Goal: Information Seeking & Learning: Compare options

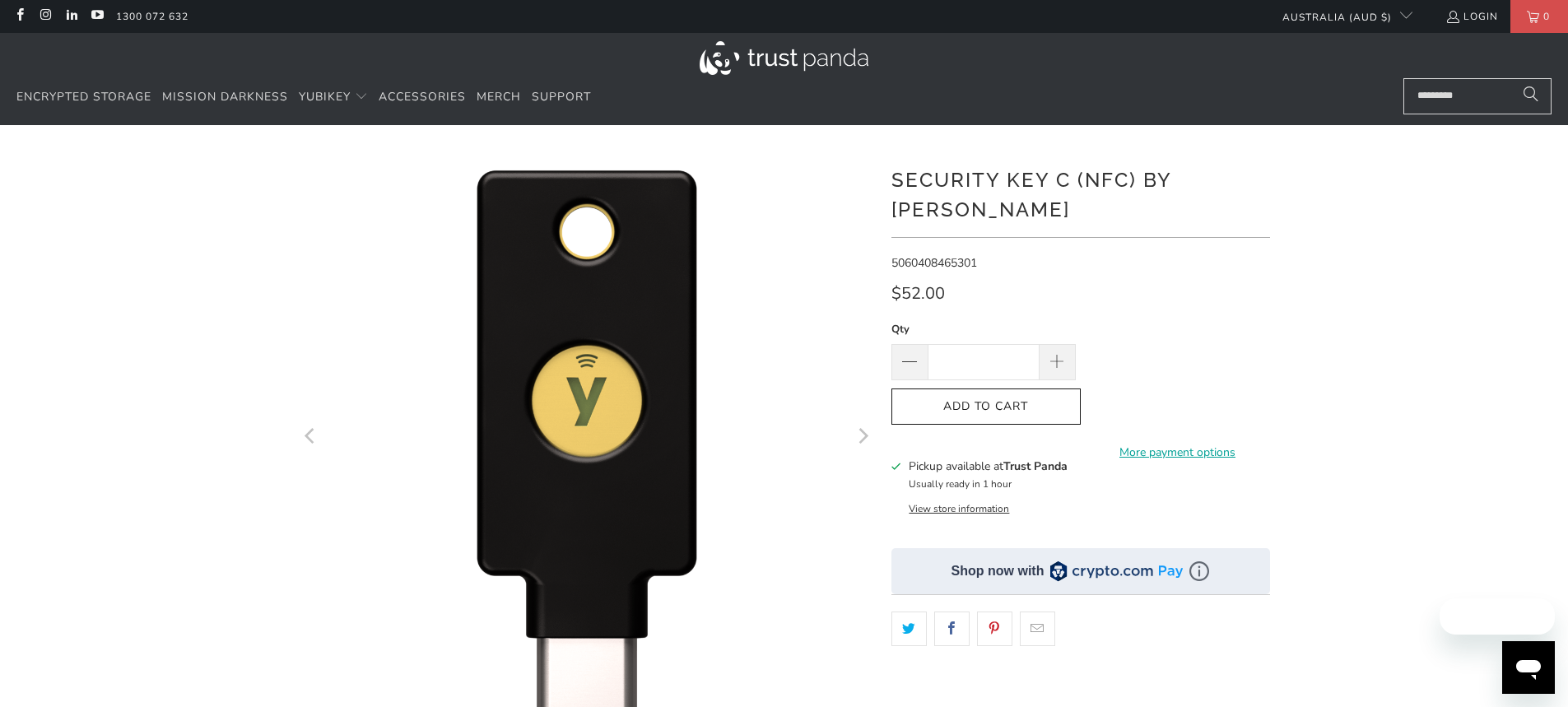
click at [784, 63] on img at bounding box center [784, 57] width 169 height 34
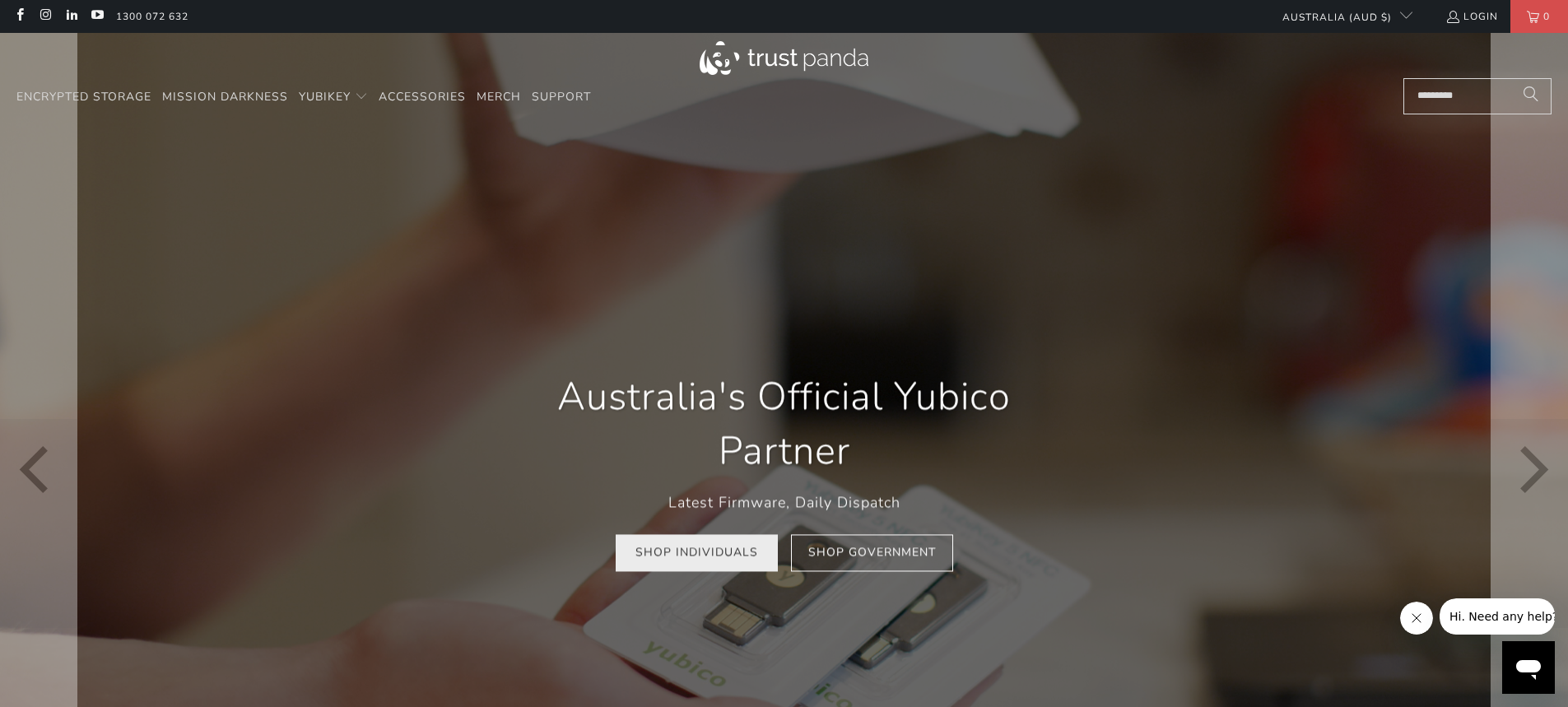
click at [741, 562] on link "Shop Individuals" at bounding box center [696, 553] width 162 height 37
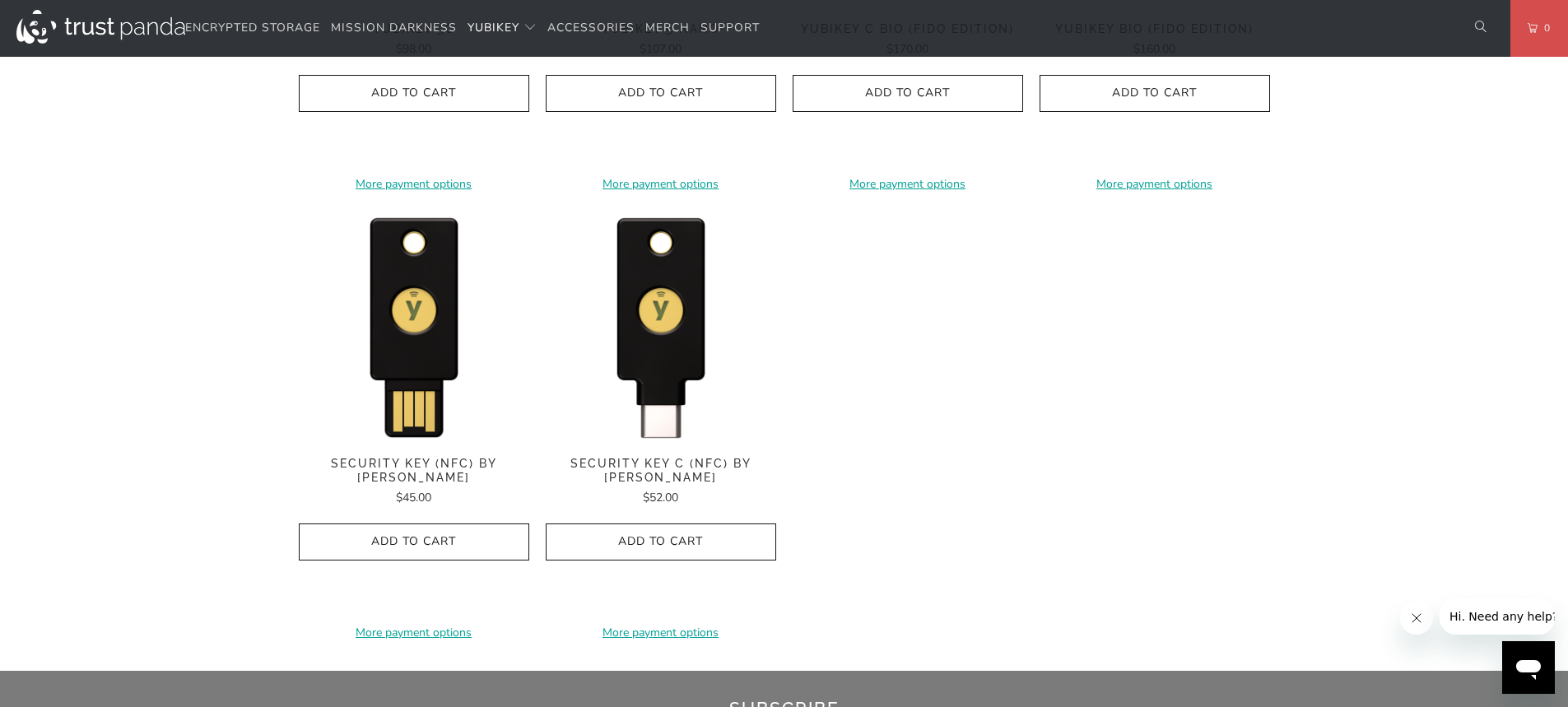
scroll to position [1565, 0]
click at [707, 348] on img at bounding box center [660, 324] width 230 height 230
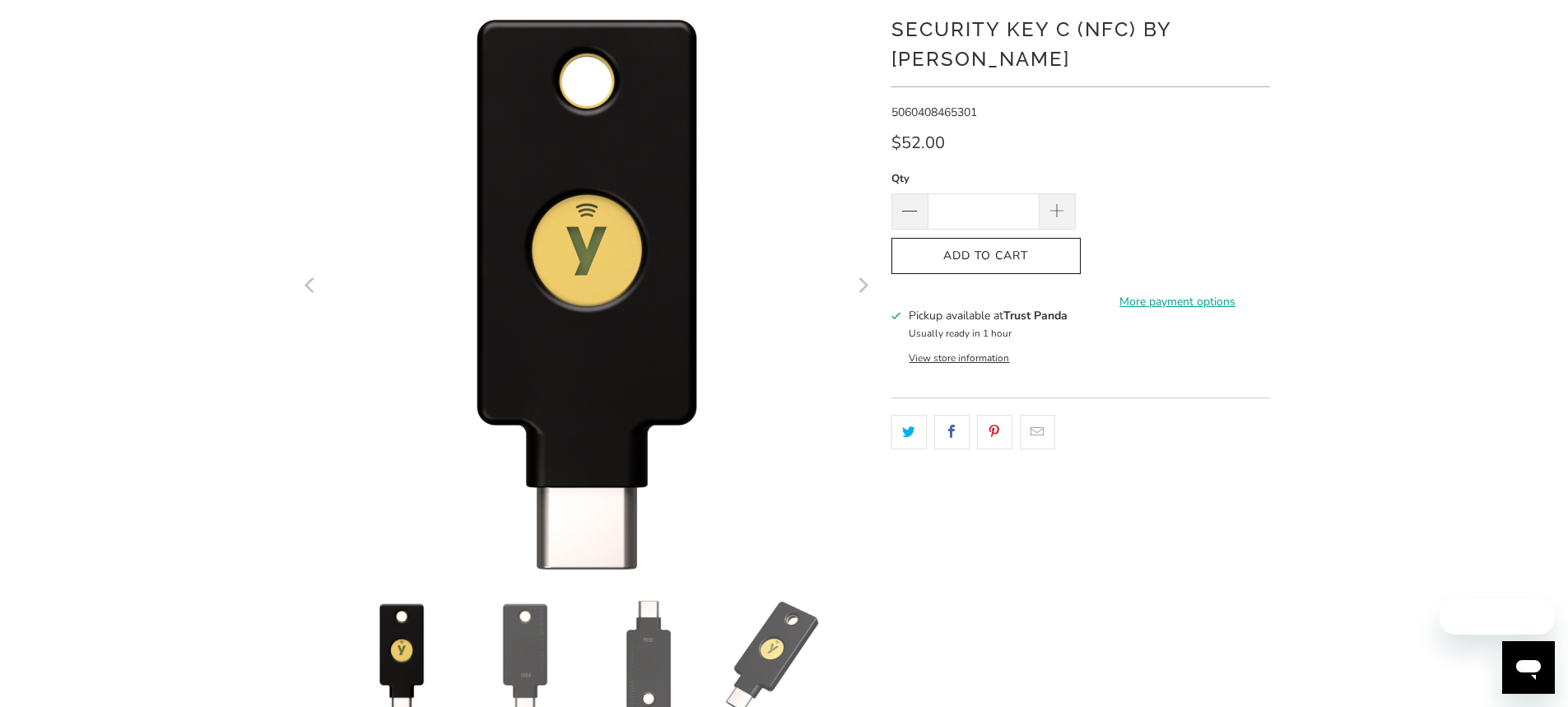
scroll to position [330, 0]
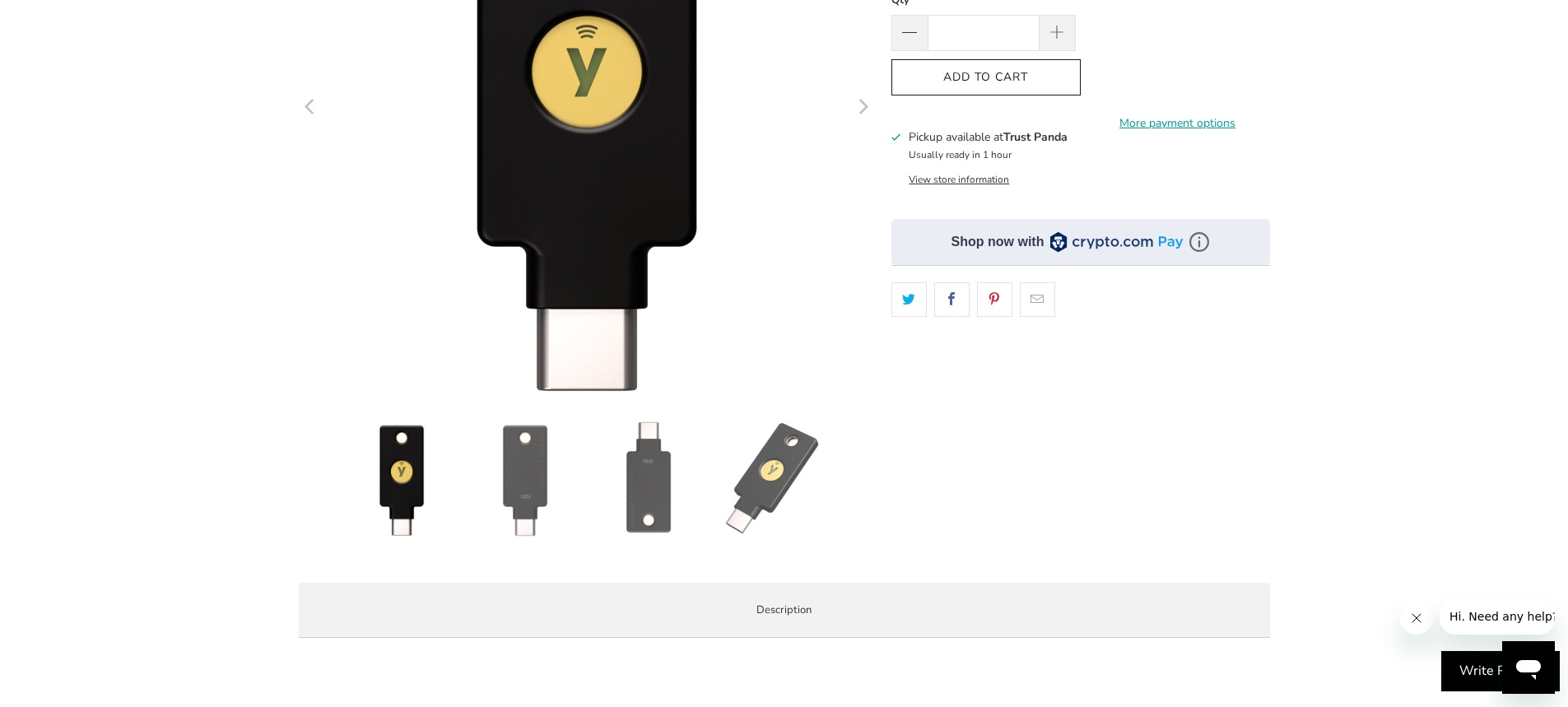
click at [679, 477] on img at bounding box center [648, 478] width 116 height 116
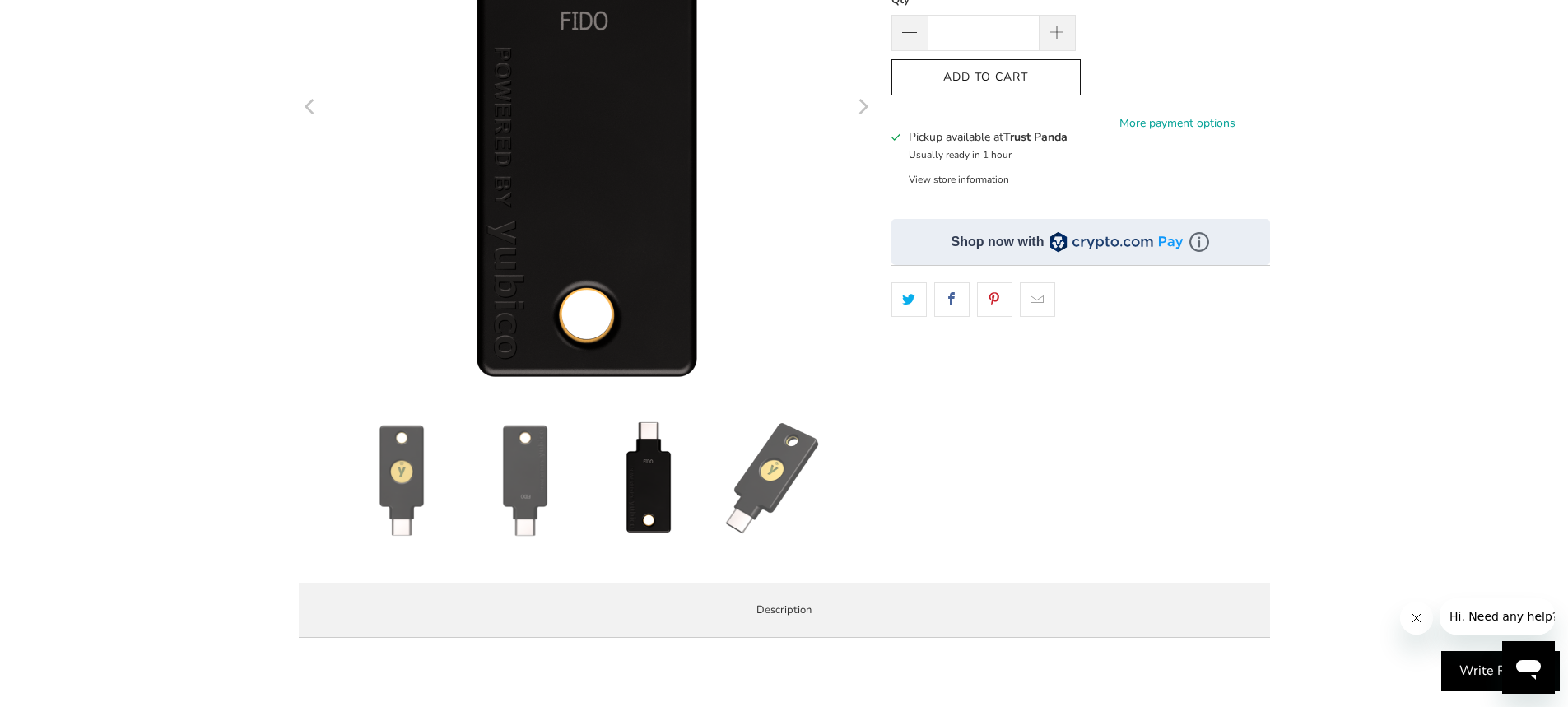
click at [754, 480] on img at bounding box center [772, 478] width 116 height 116
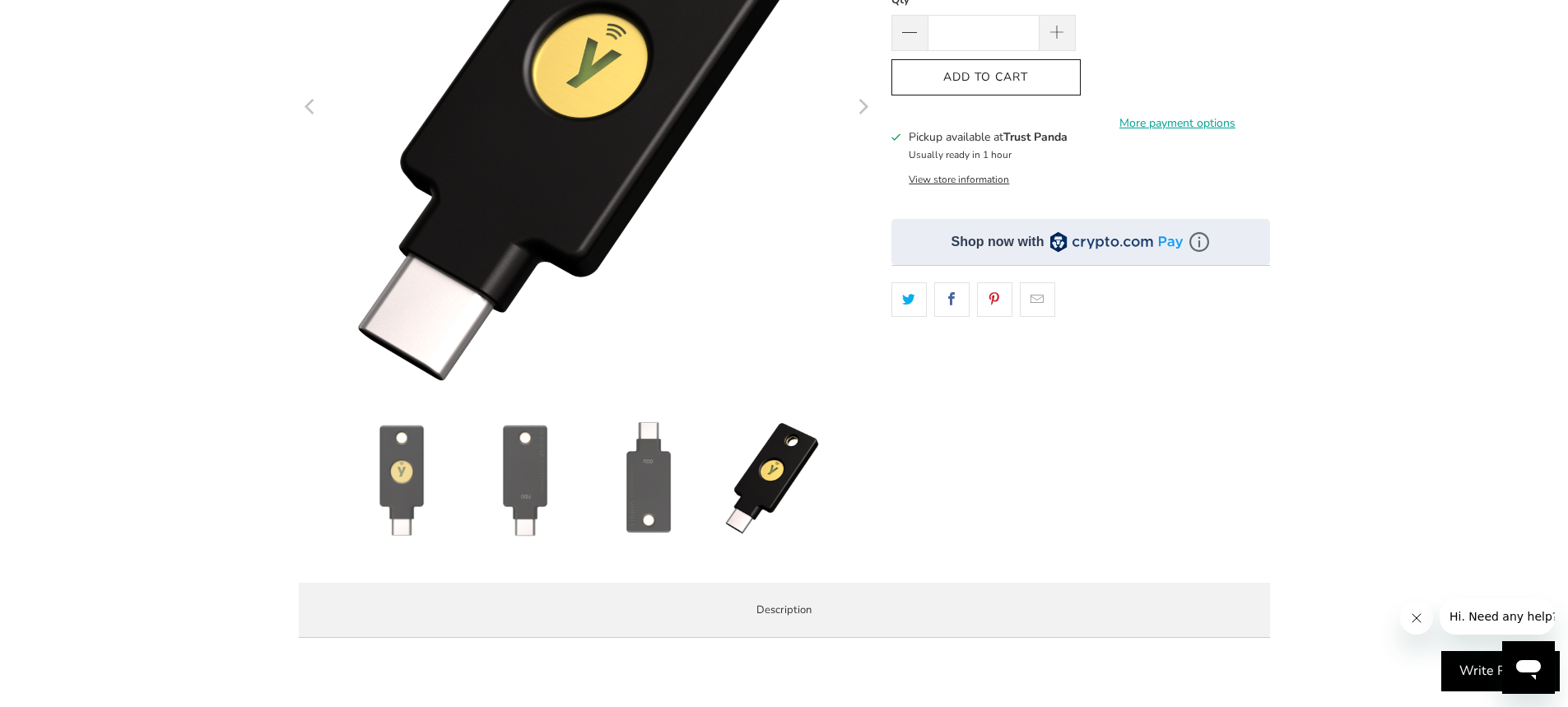
click at [539, 484] on img at bounding box center [525, 478] width 116 height 116
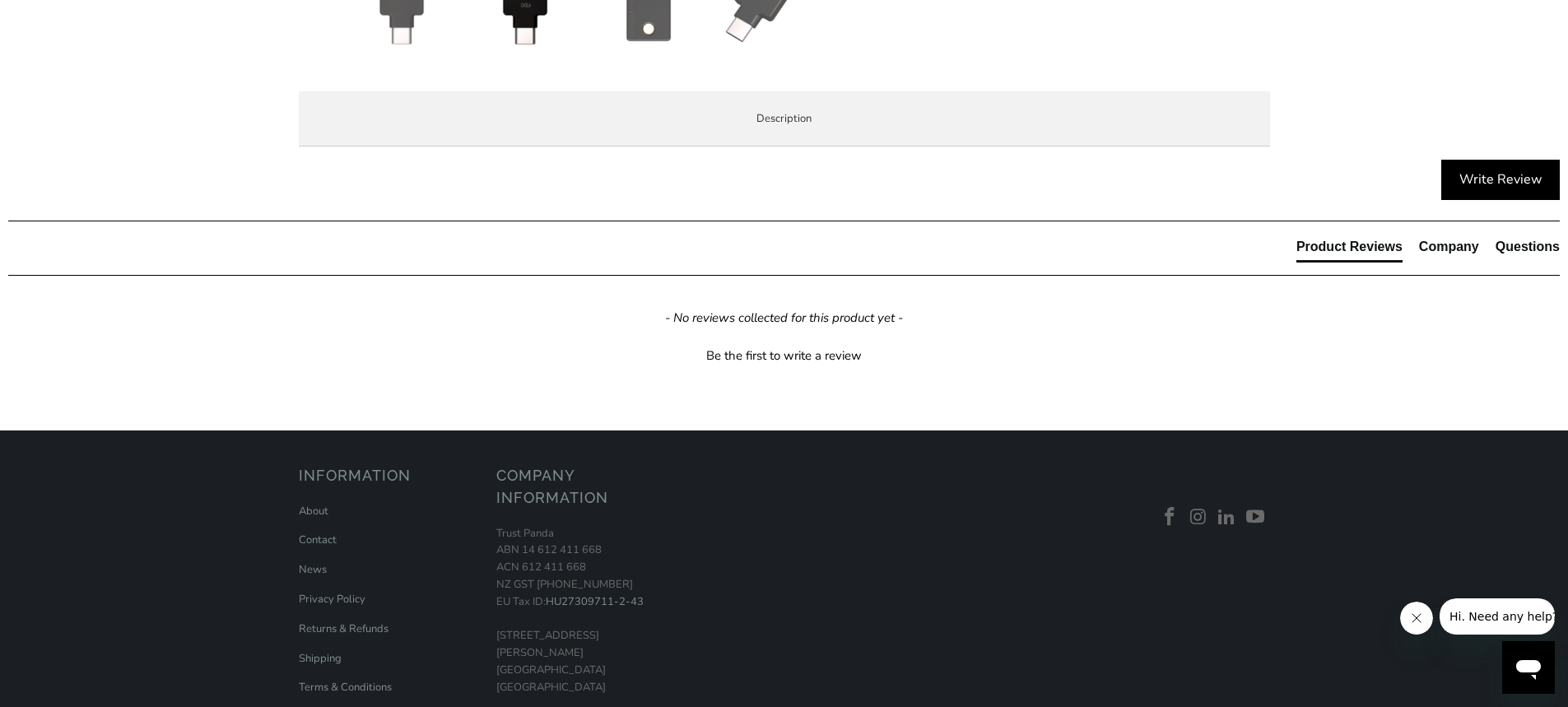
scroll to position [824, 0]
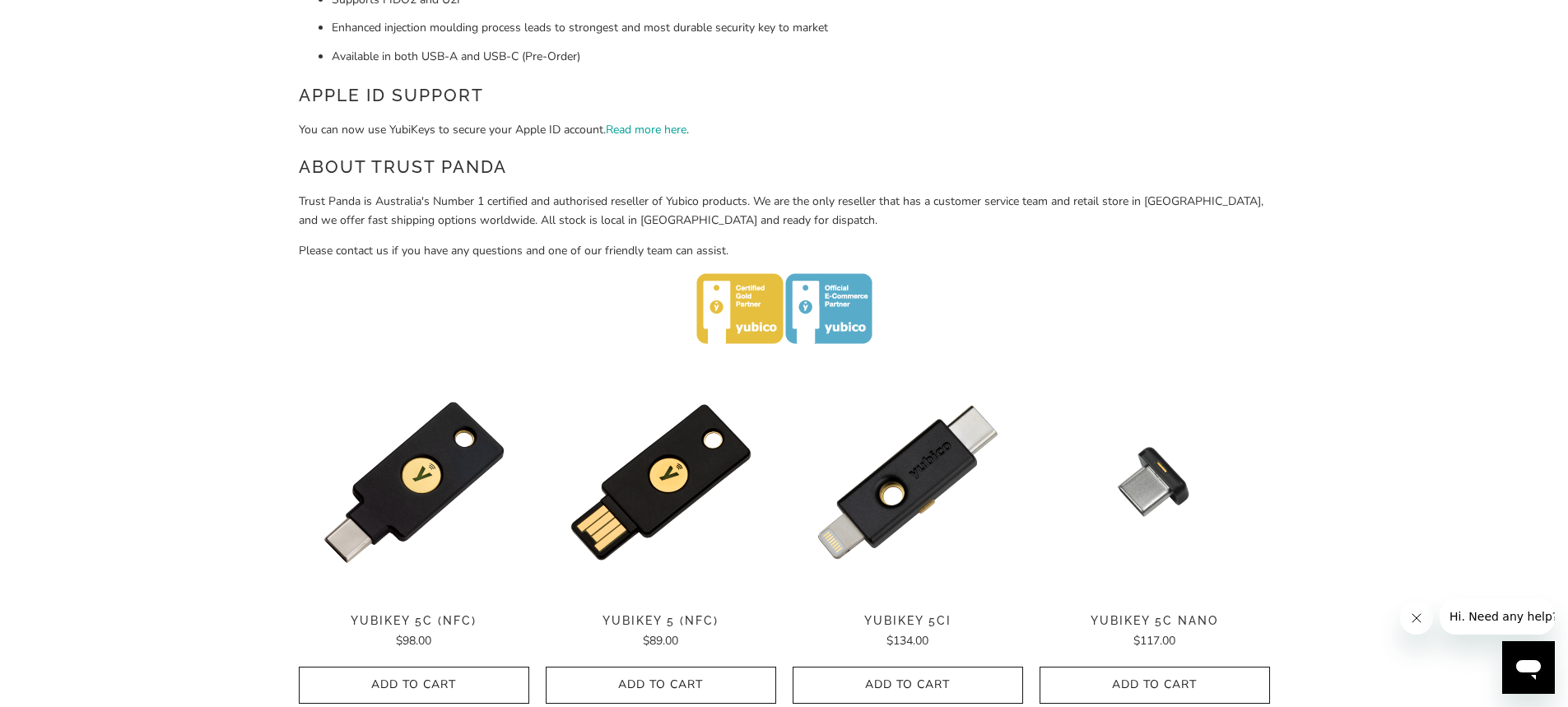
scroll to position [577, 0]
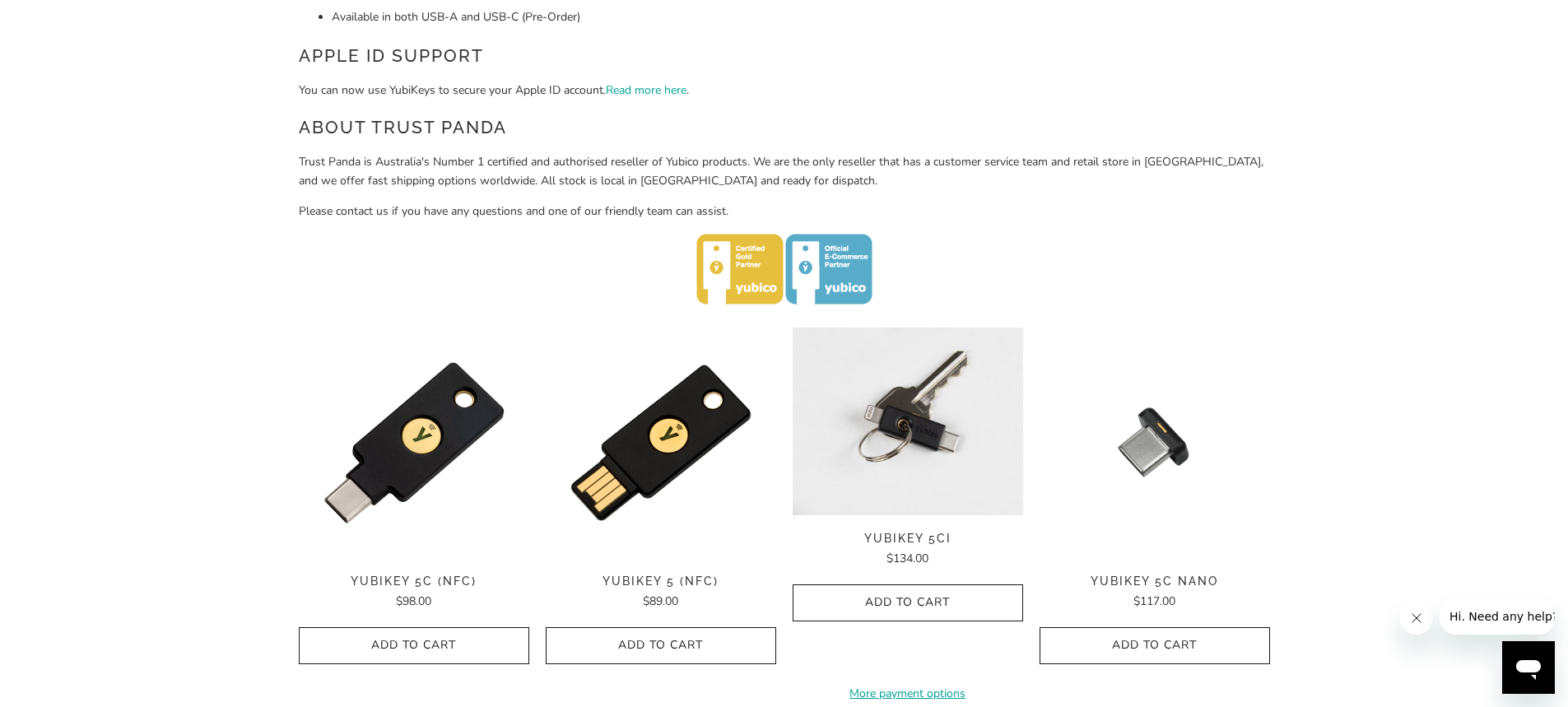
click at [922, 484] on img at bounding box center [907, 421] width 230 height 188
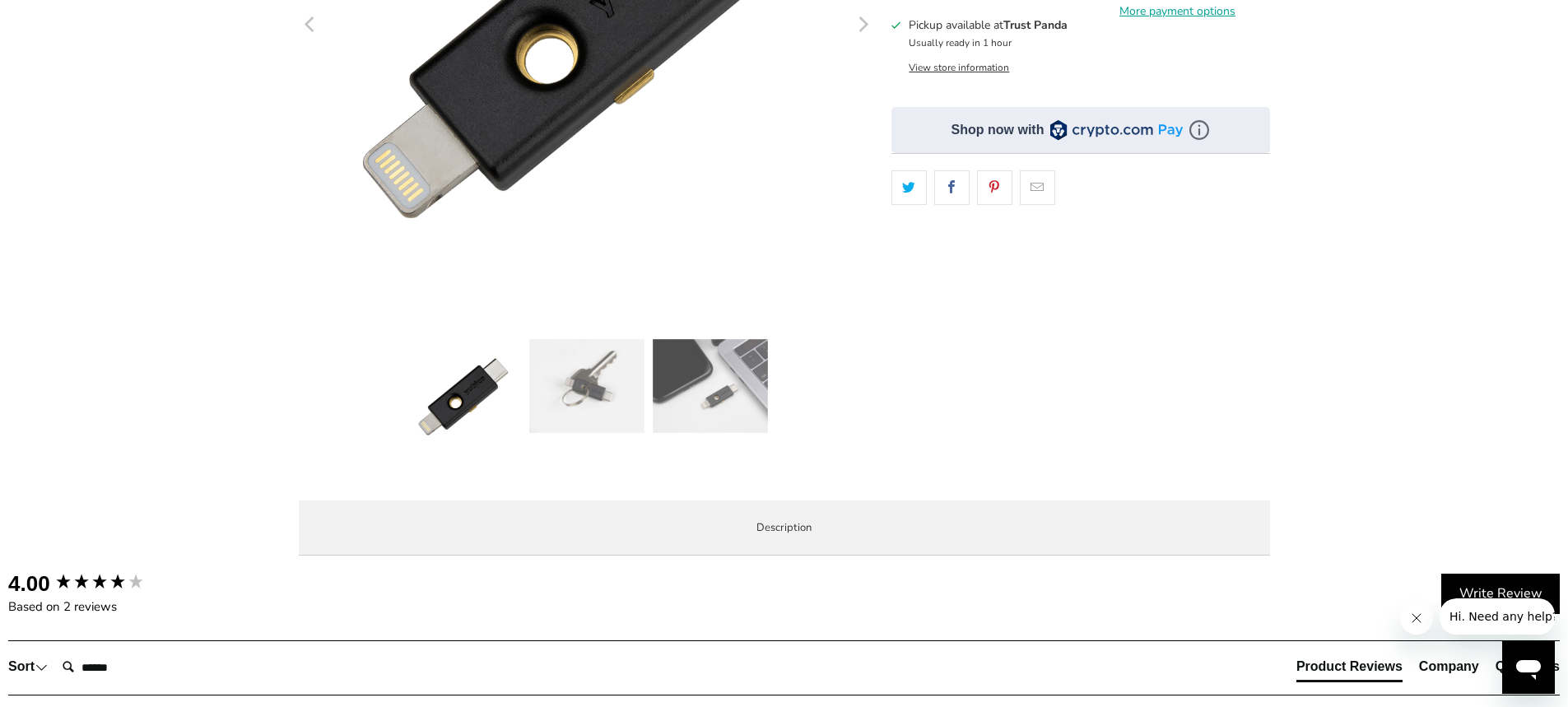
scroll to position [658, 0]
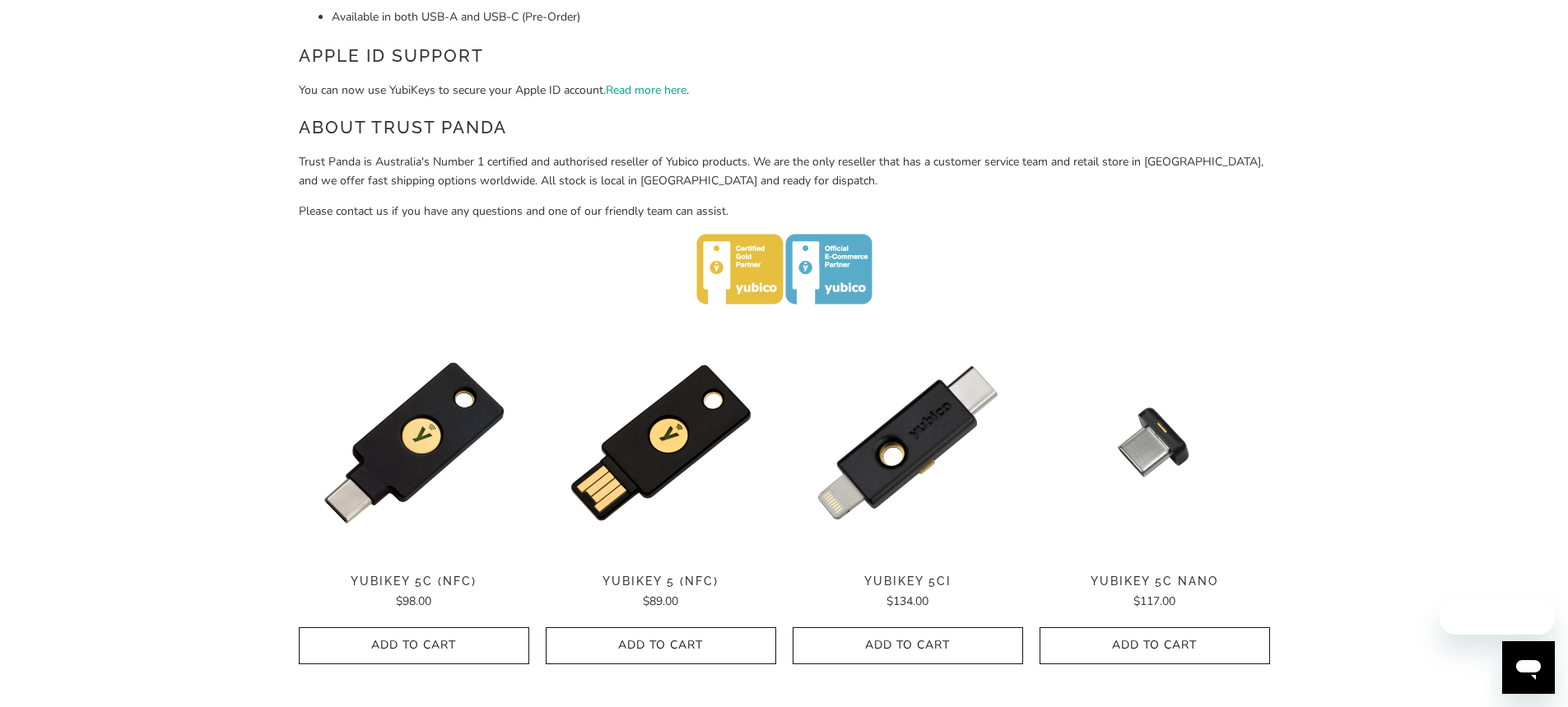
click at [437, 459] on img at bounding box center [413, 442] width 230 height 230
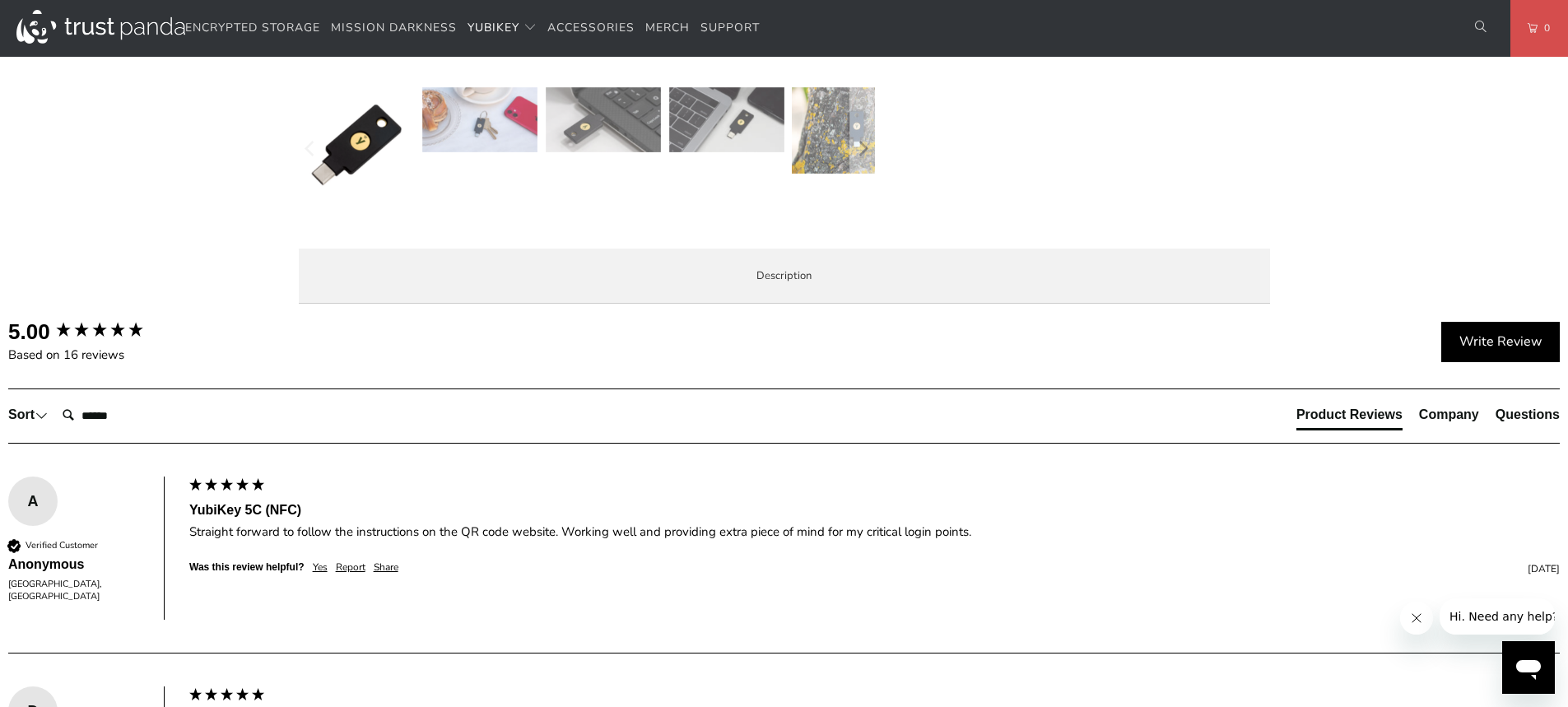
scroll to position [577, 0]
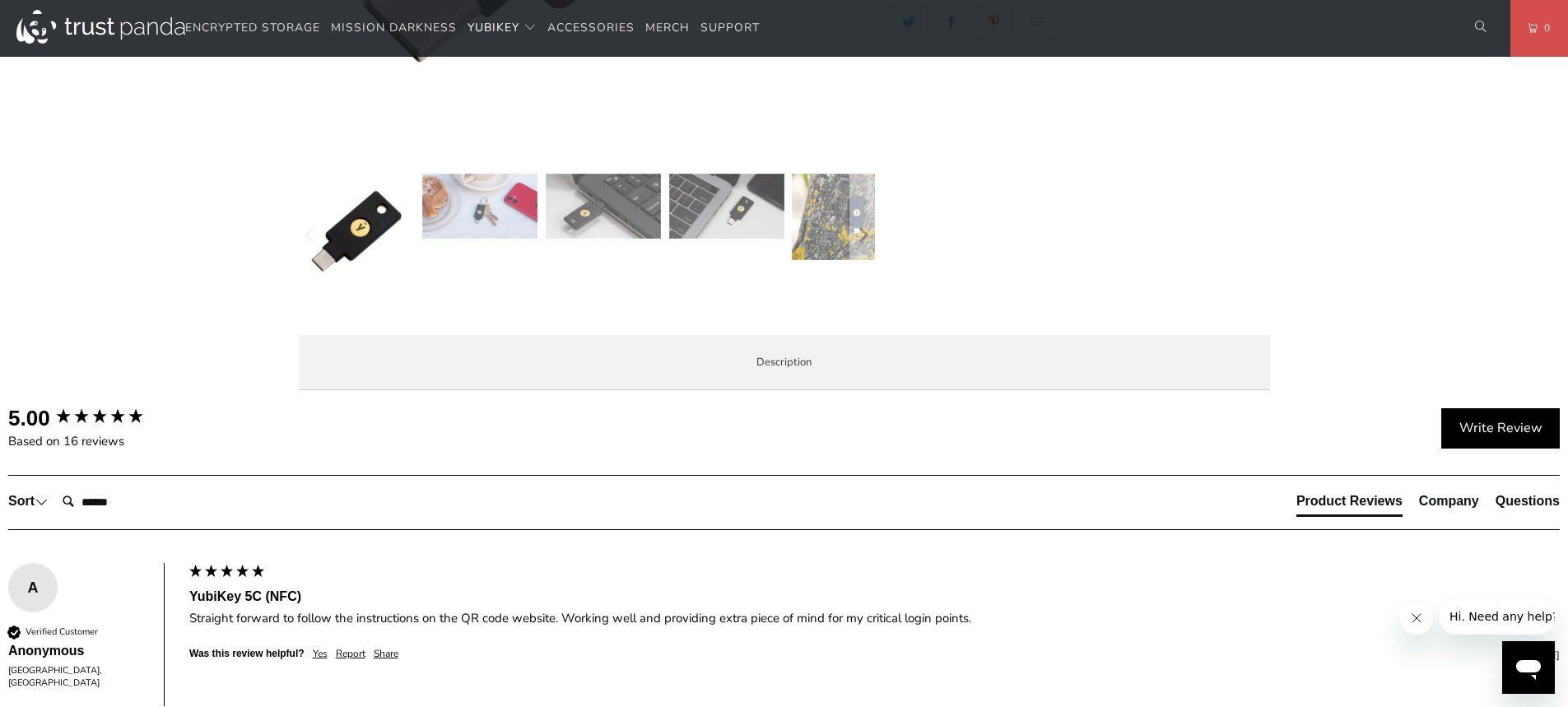
click at [0, 0] on span "Specifications" at bounding box center [0, 0] width 0 height 0
click at [0, 0] on li "Enterprise and Government" at bounding box center [0, 0] width 0 height 0
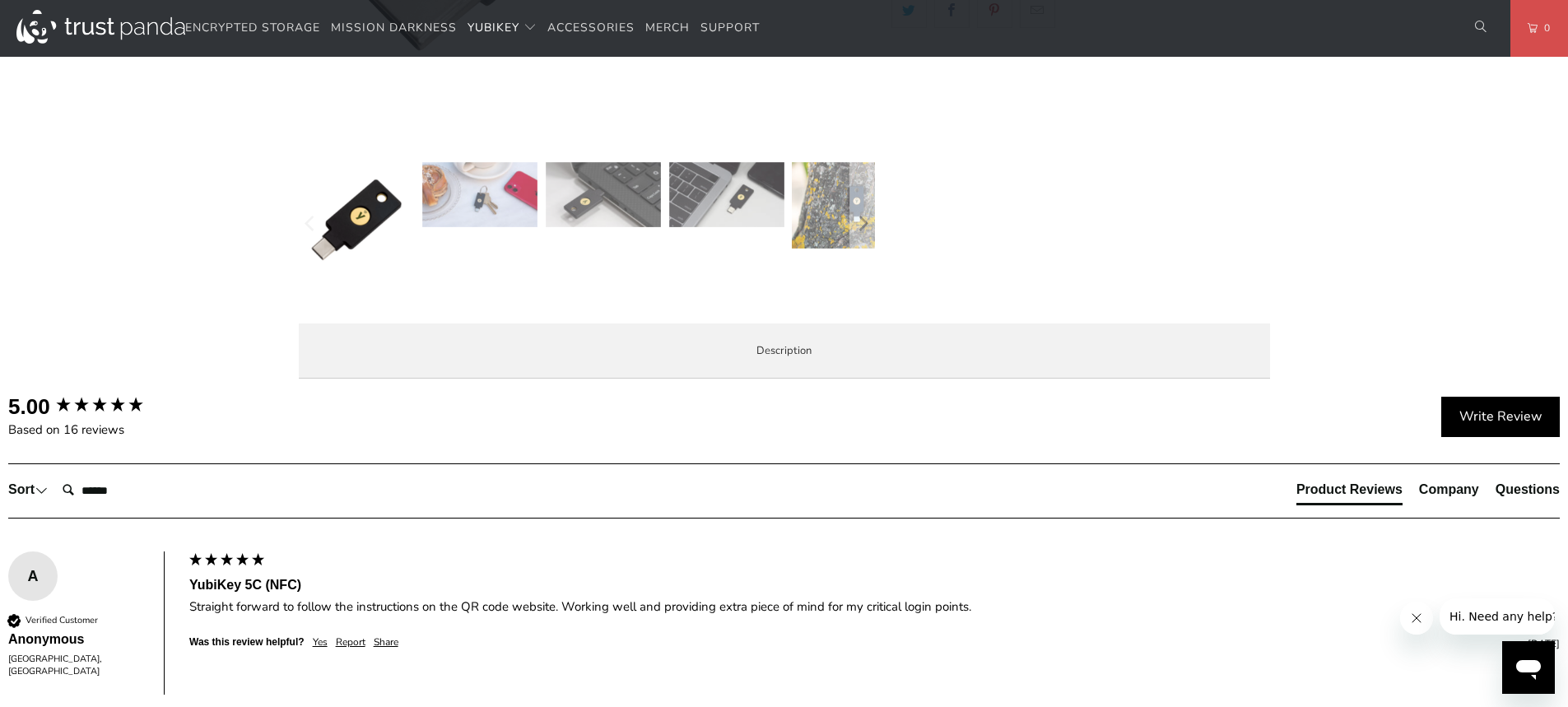
scroll to position [742, 0]
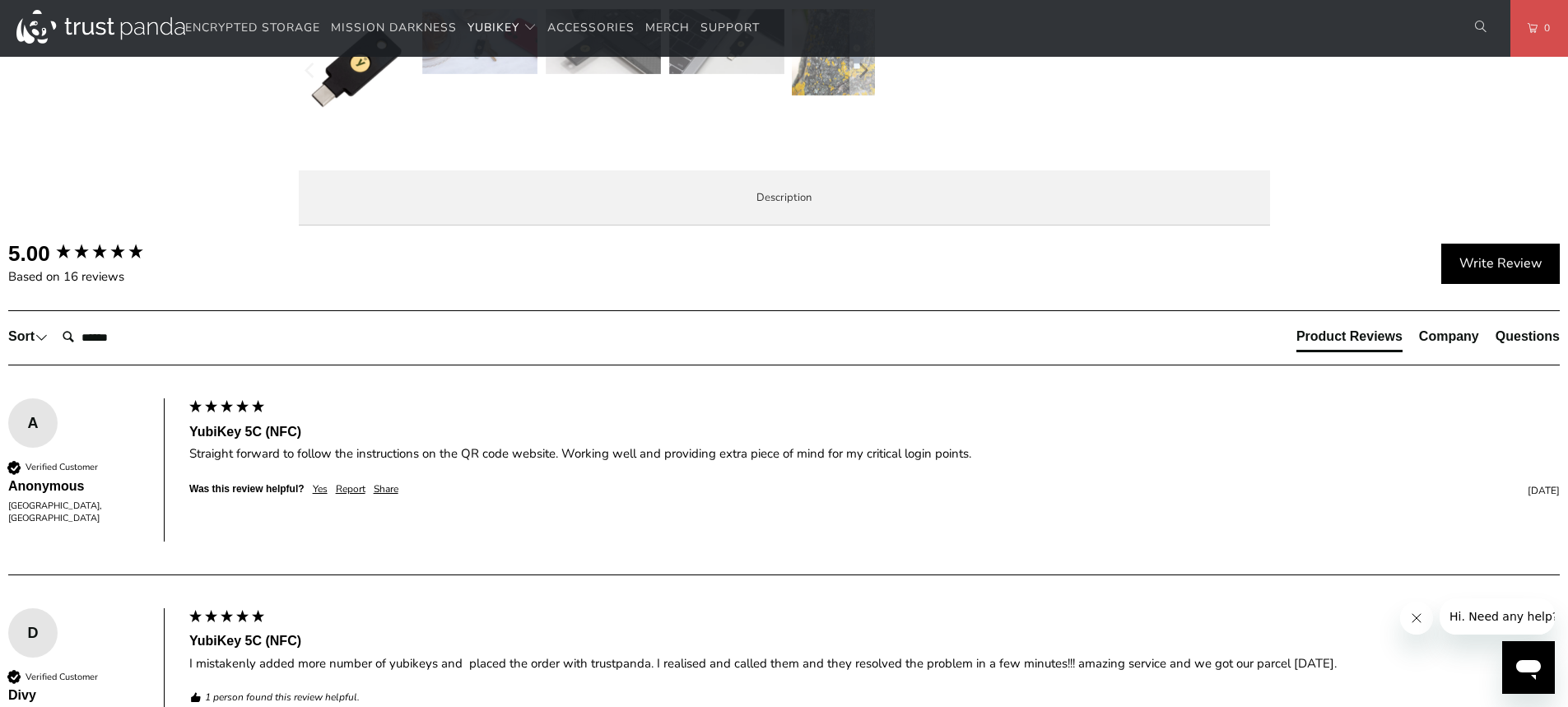
click at [0, 0] on div "Trust Panda has a dedicated Enterprise and Government team. Please don't hesita…" at bounding box center [0, 0] width 0 height 0
click at [0, 0] on li "Specifications" at bounding box center [0, 0] width 0 height 0
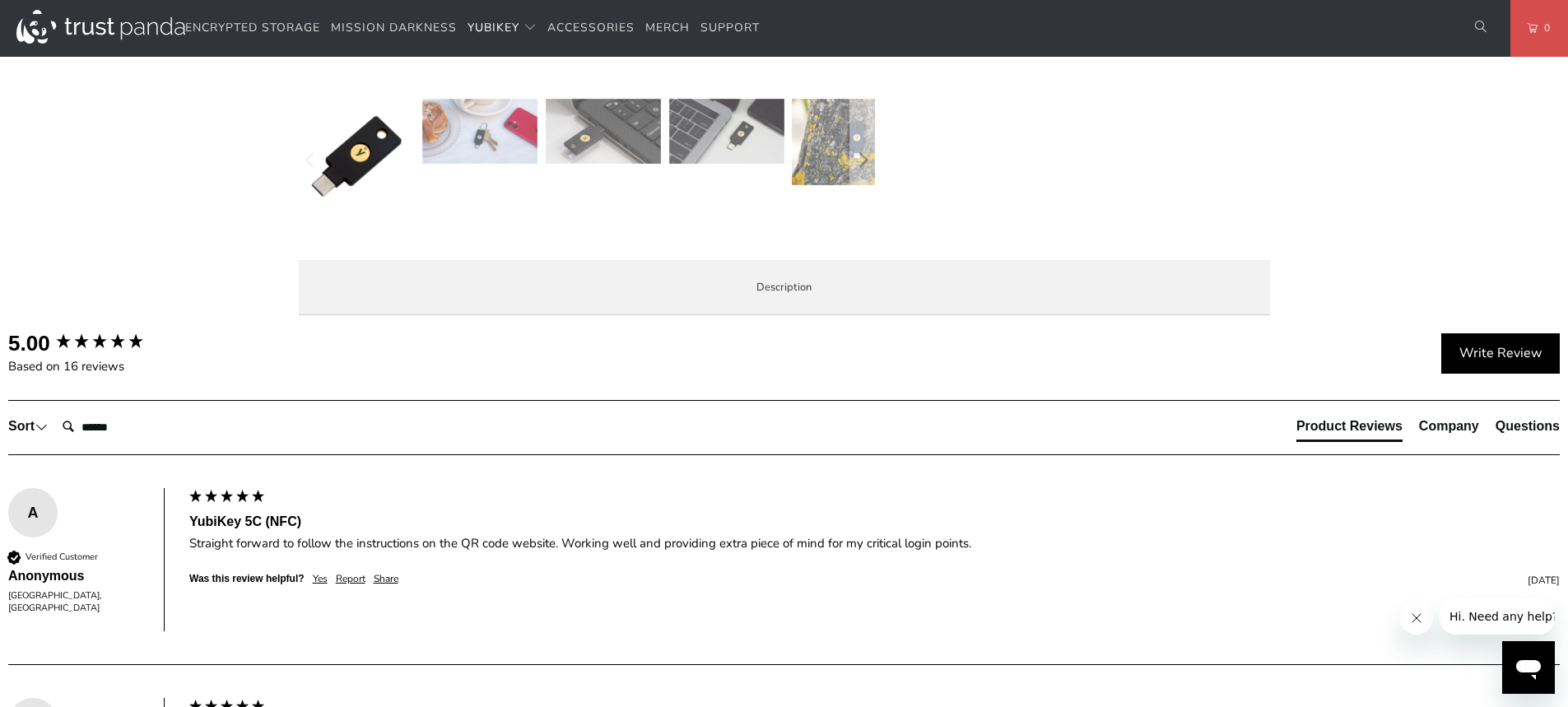
scroll to position [0, 0]
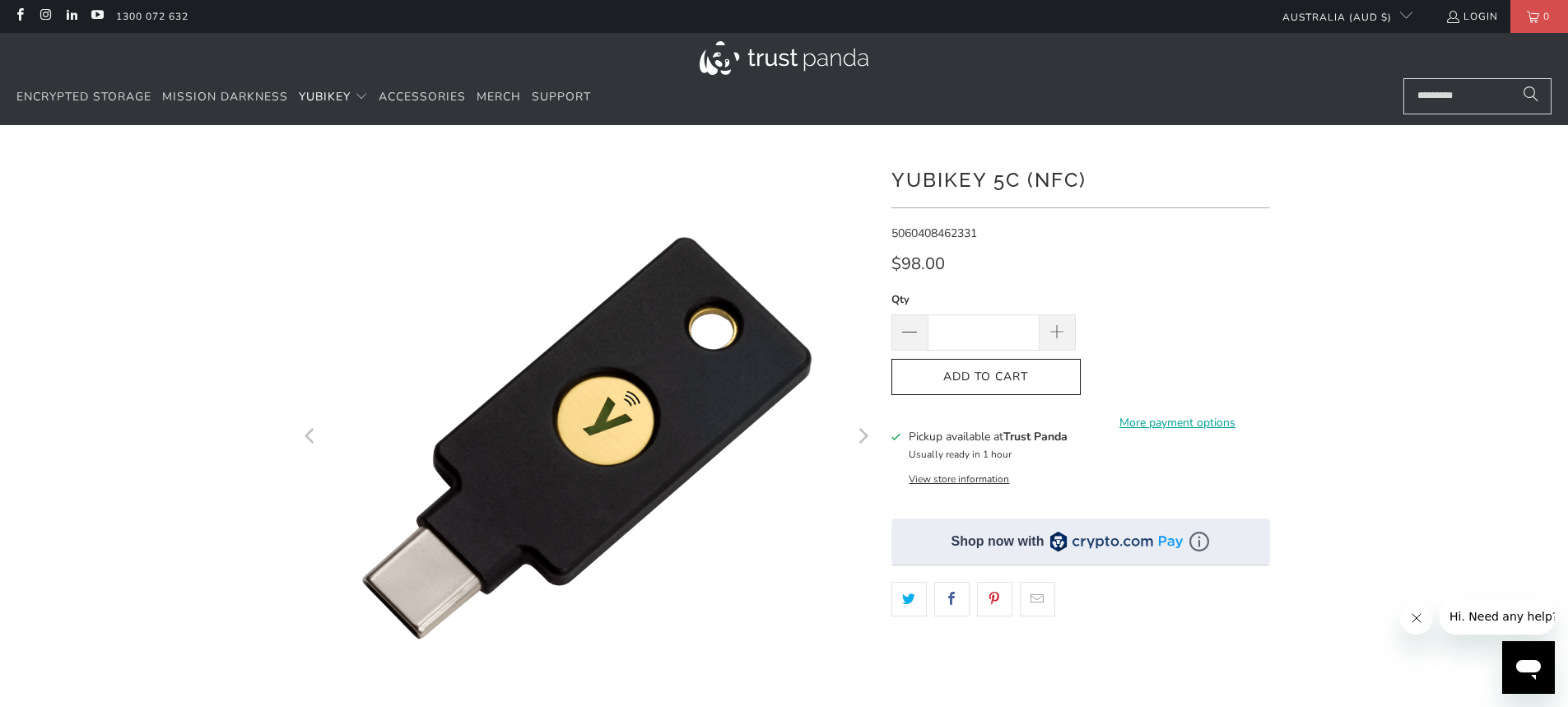
drag, startPoint x: 243, startPoint y: 373, endPoint x: 239, endPoint y: 153, distance: 220.0
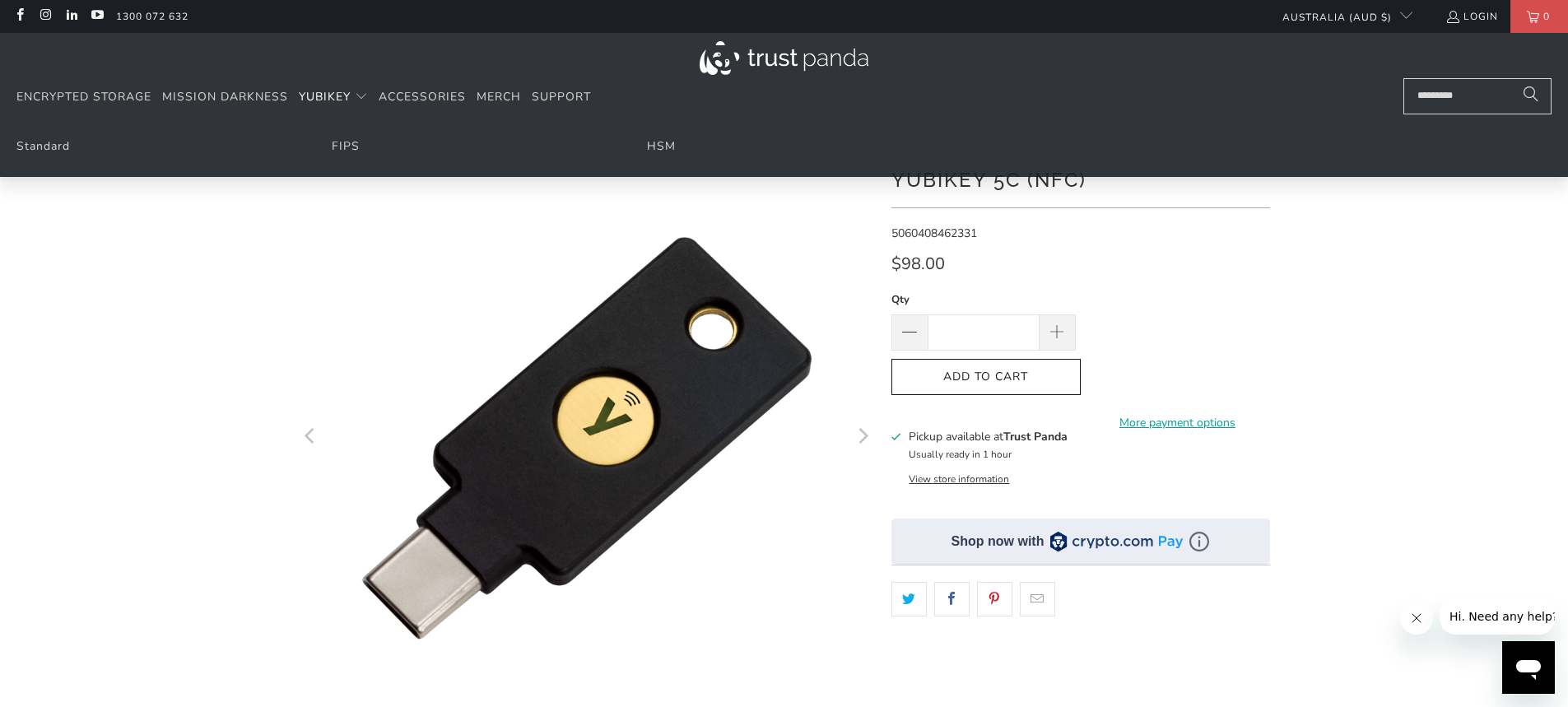
click at [749, 52] on img at bounding box center [784, 57] width 169 height 34
